Goal: Information Seeking & Learning: Learn about a topic

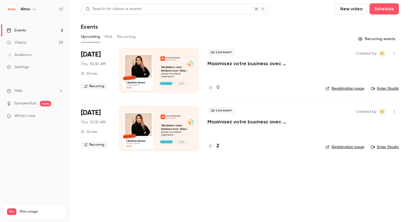
click at [107, 39] on button "Past" at bounding box center [108, 36] width 8 height 9
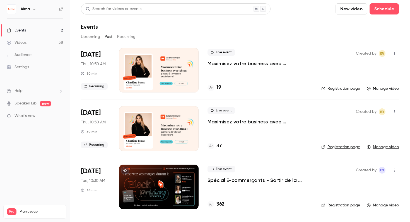
click at [383, 149] on link "Manage video" at bounding box center [382, 147] width 32 height 6
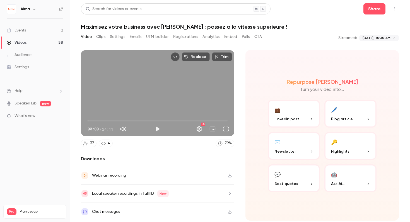
click at [210, 37] on button "Analytics" at bounding box center [210, 36] width 17 height 9
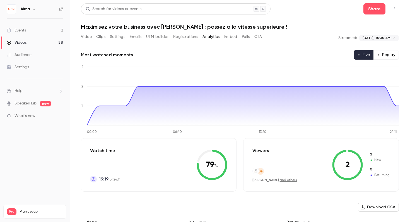
click at [28, 31] on link "Events 2" at bounding box center [35, 30] width 70 height 12
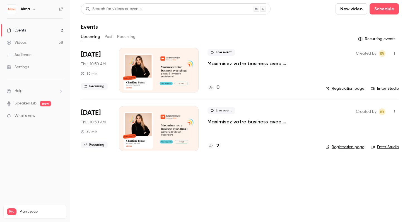
click at [108, 37] on button "Past" at bounding box center [108, 36] width 8 height 9
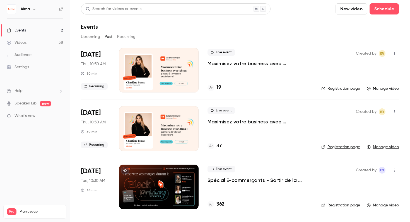
click at [209, 85] on div at bounding box center [210, 87] width 7 height 7
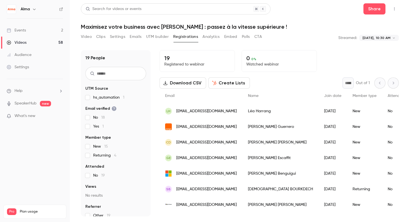
click at [209, 40] on button "Analytics" at bounding box center [210, 36] width 17 height 9
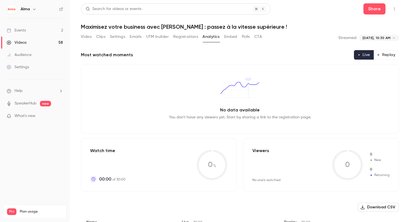
click at [390, 55] on button "Replay" at bounding box center [385, 54] width 25 height 9
click at [366, 55] on button "Live" at bounding box center [364, 54] width 20 height 9
